Goal: Check status: Check status

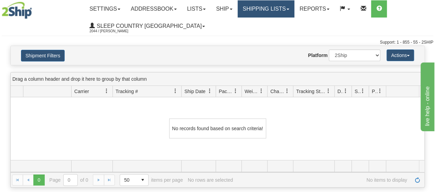
click at [294, 10] on link "Shipping lists" at bounding box center [266, 8] width 57 height 17
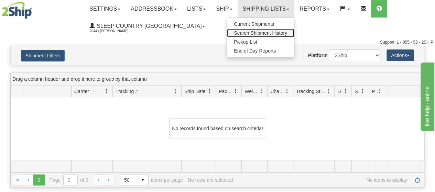
click at [256, 32] on span "Search Shipment History" at bounding box center [260, 33] width 53 height 6
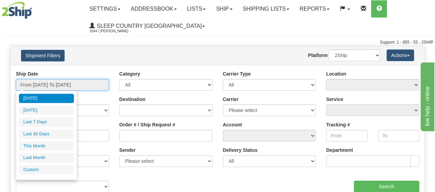
click at [95, 86] on input "From [DATE] To [DATE]" at bounding box center [62, 85] width 93 height 12
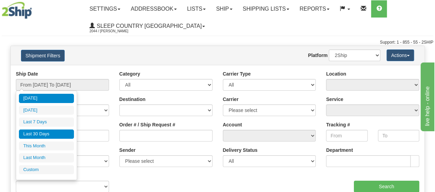
click at [49, 131] on li "Last 30 Days" at bounding box center [46, 134] width 55 height 9
type input "From [DATE] To [DATE]"
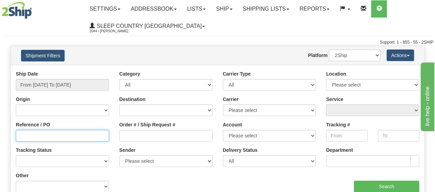
click at [25, 134] on input "Reference / PO" at bounding box center [62, 136] width 93 height 12
paste input "1058820"
type input "1058820"
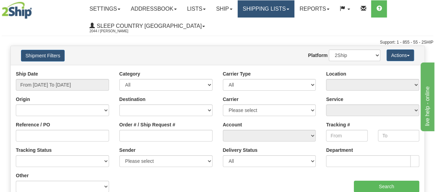
drag, startPoint x: 300, startPoint y: 9, endPoint x: 292, endPoint y: 19, distance: 12.5
click at [295, 9] on link "Shipping lists" at bounding box center [266, 8] width 57 height 17
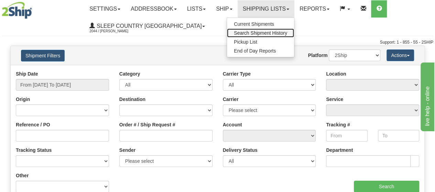
click at [271, 33] on span "Search Shipment History" at bounding box center [260, 33] width 53 height 6
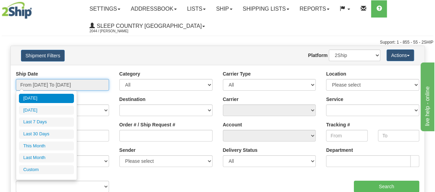
drag, startPoint x: 103, startPoint y: 87, endPoint x: 89, endPoint y: 102, distance: 21.2
click at [103, 87] on input "From [DATE] To [DATE]" at bounding box center [62, 85] width 93 height 12
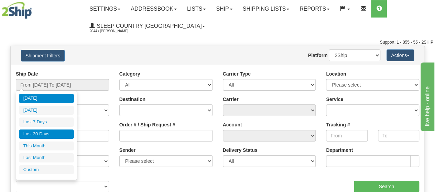
click at [56, 130] on li "Last 30 Days" at bounding box center [46, 134] width 55 height 9
type input "From [DATE] To [DATE]"
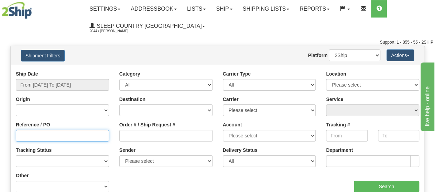
click at [37, 136] on input "Reference / PO" at bounding box center [62, 136] width 93 height 12
paste input "1058820"
type input "1058820"
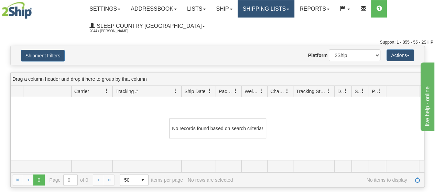
click at [295, 7] on link "Shipping lists" at bounding box center [266, 8] width 57 height 17
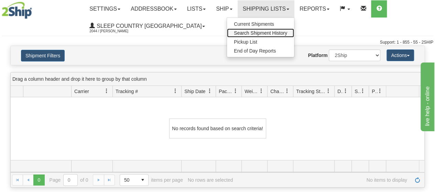
click at [268, 31] on span "Search Shipment History" at bounding box center [260, 33] width 53 height 6
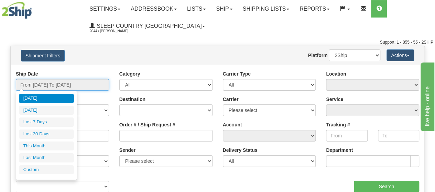
drag, startPoint x: 103, startPoint y: 85, endPoint x: 103, endPoint y: 90, distance: 4.8
click at [104, 85] on input "From [DATE] To [DATE]" at bounding box center [62, 85] width 93 height 12
drag, startPoint x: 61, startPoint y: 132, endPoint x: 66, endPoint y: 128, distance: 7.2
click at [62, 130] on li "Last 30 Days" at bounding box center [46, 134] width 55 height 9
type input "From [DATE] To [DATE]"
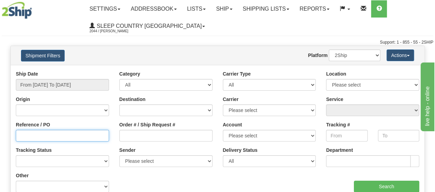
click at [42, 137] on input "Reference / PO" at bounding box center [62, 136] width 93 height 12
paste input "1058766"
type input "1058766"
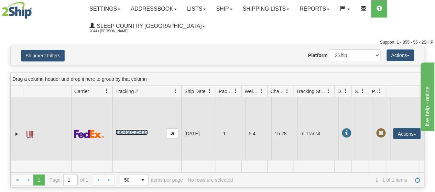
click at [141, 132] on link "393468535402" at bounding box center [132, 133] width 32 height 6
